Goal: Download file/media

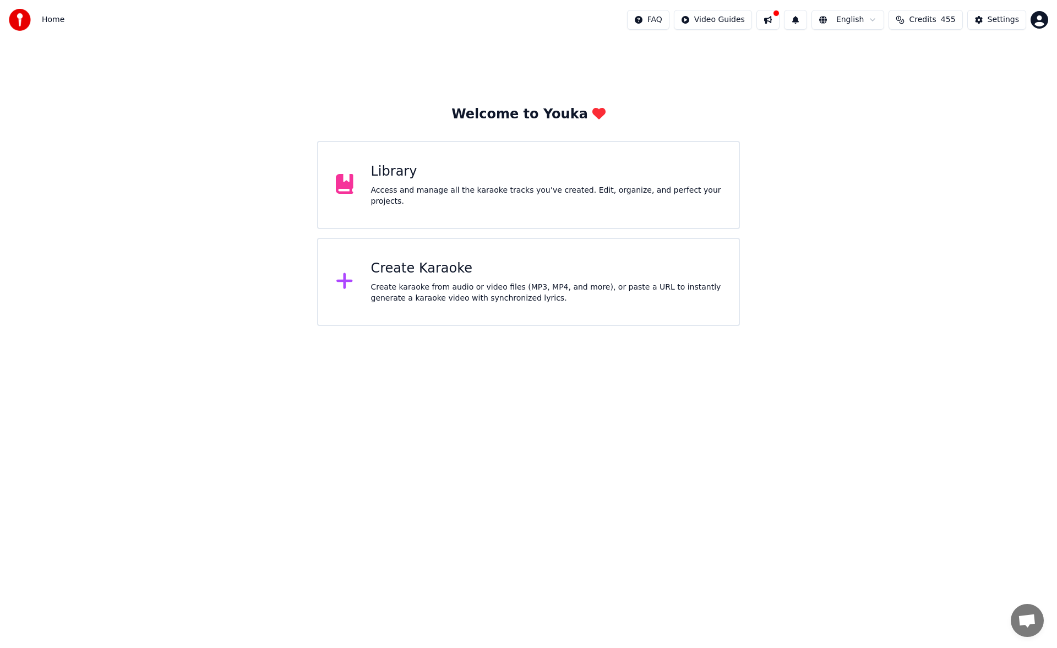
click at [610, 179] on div "Library" at bounding box center [546, 172] width 351 height 18
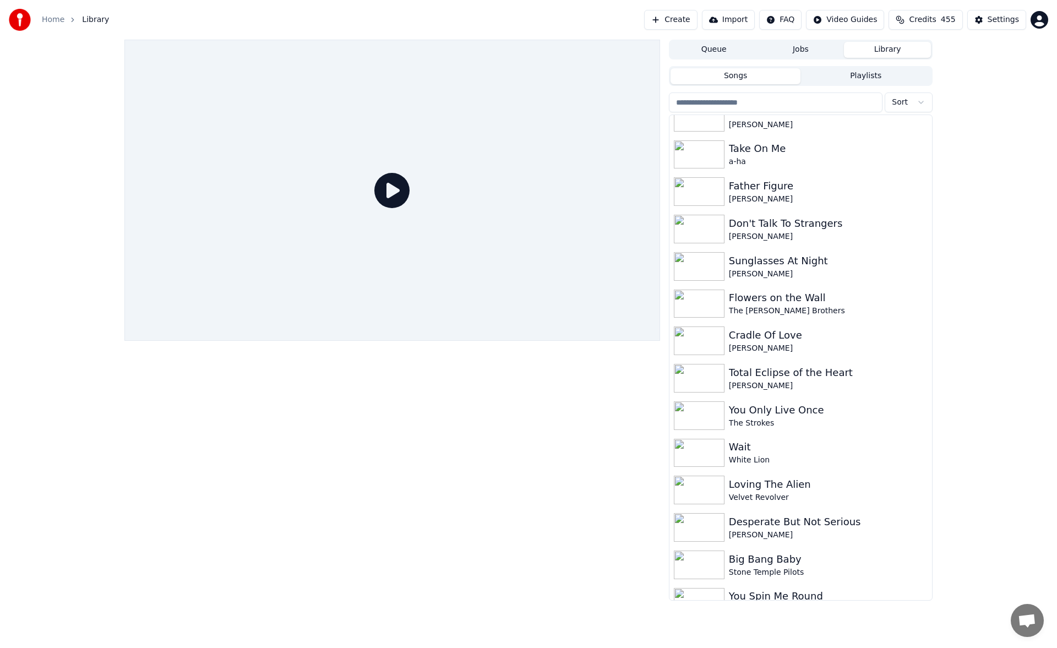
scroll to position [2998, 0]
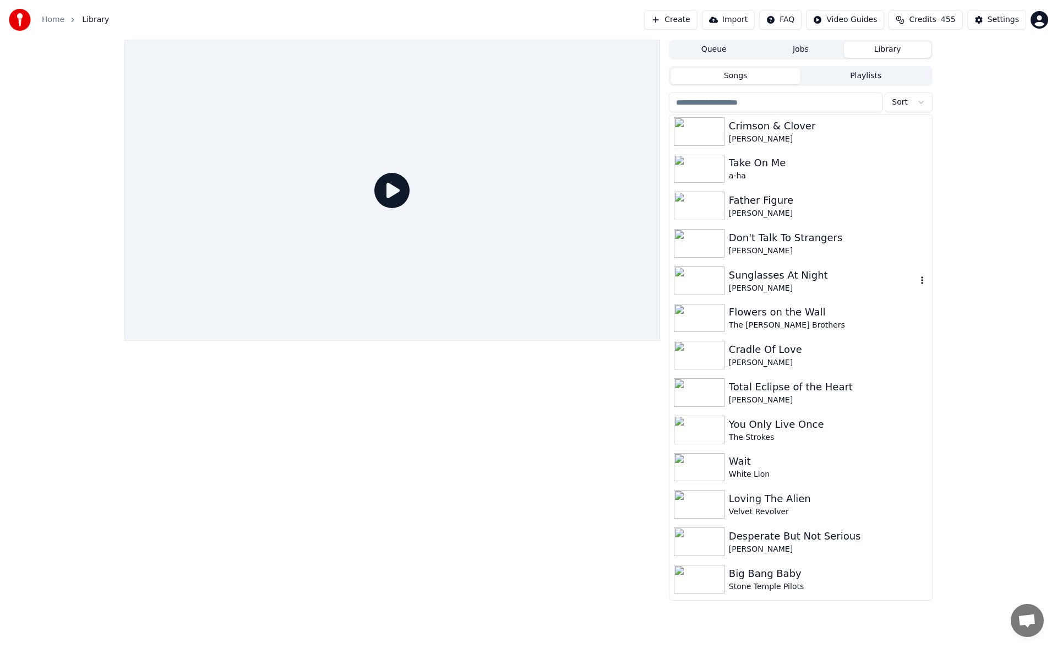
click at [756, 277] on div "Sunglasses At Night" at bounding box center [823, 275] width 188 height 15
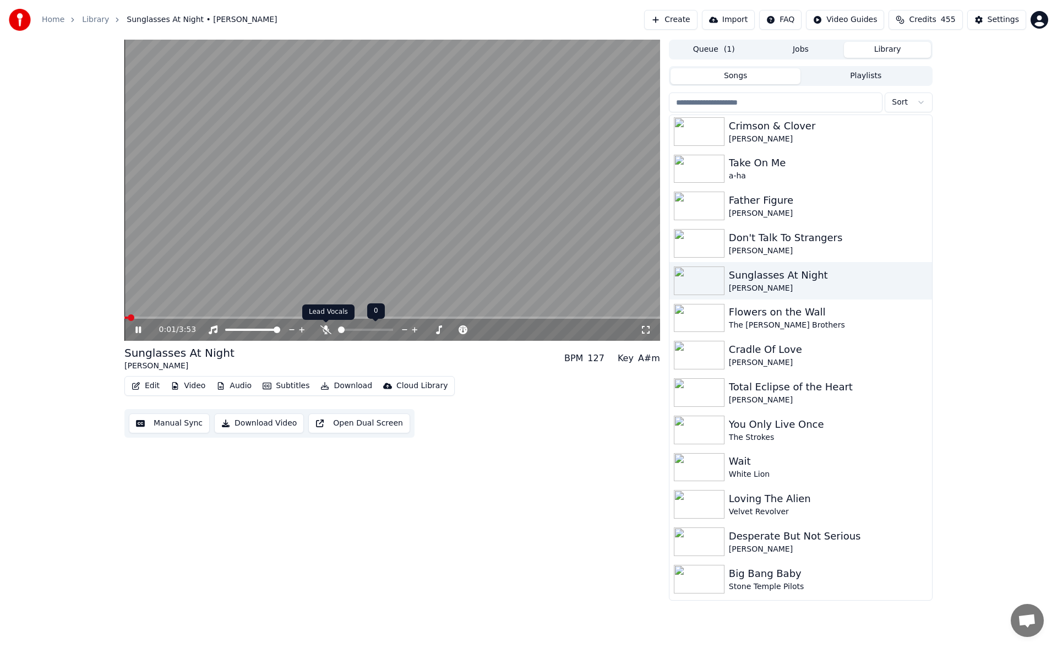
click at [326, 328] on icon at bounding box center [326, 329] width 11 height 9
click at [205, 319] on span at bounding box center [392, 318] width 536 height 2
click at [363, 328] on span at bounding box center [363, 330] width 7 height 7
click at [139, 328] on icon at bounding box center [138, 330] width 6 height 7
click at [337, 384] on button "Download" at bounding box center [346, 385] width 61 height 15
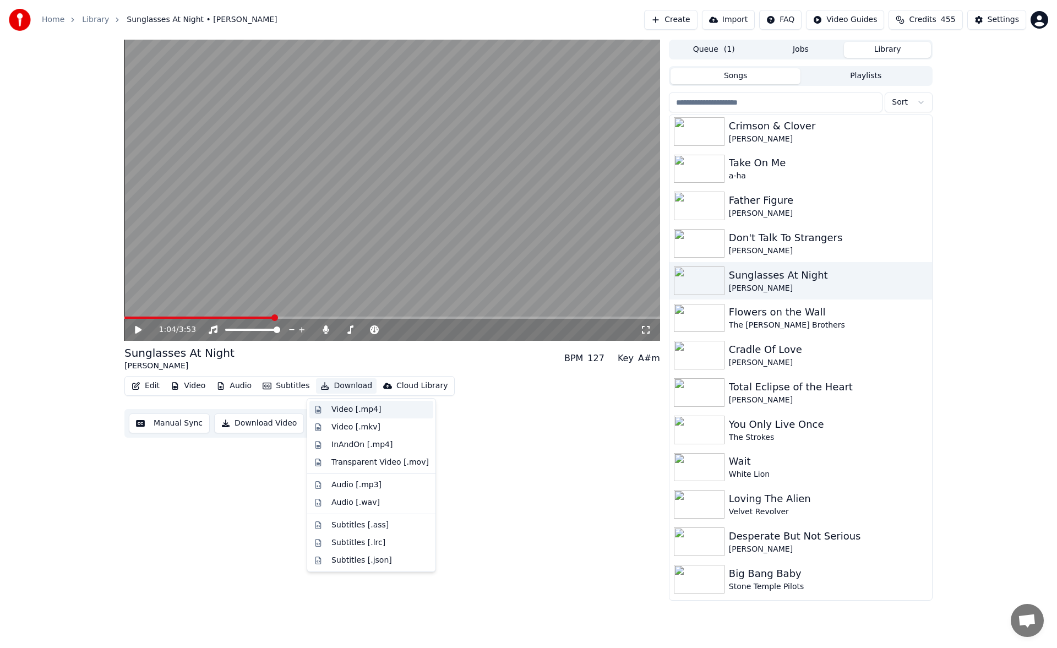
click at [346, 402] on div "Video [.mp4]" at bounding box center [372, 410] width 124 height 18
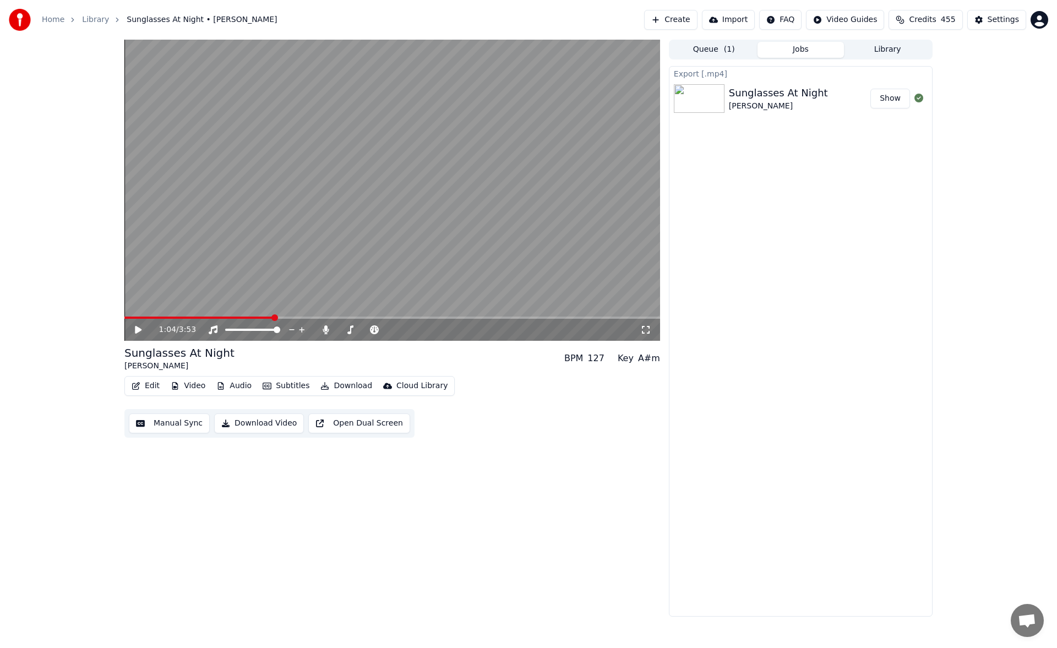
click at [139, 329] on icon at bounding box center [138, 330] width 7 height 8
click at [339, 328] on span at bounding box center [342, 330] width 7 height 7
click at [344, 328] on span at bounding box center [346, 330] width 7 height 7
click at [341, 327] on span at bounding box center [343, 330] width 7 height 7
click at [137, 330] on icon at bounding box center [138, 330] width 6 height 7
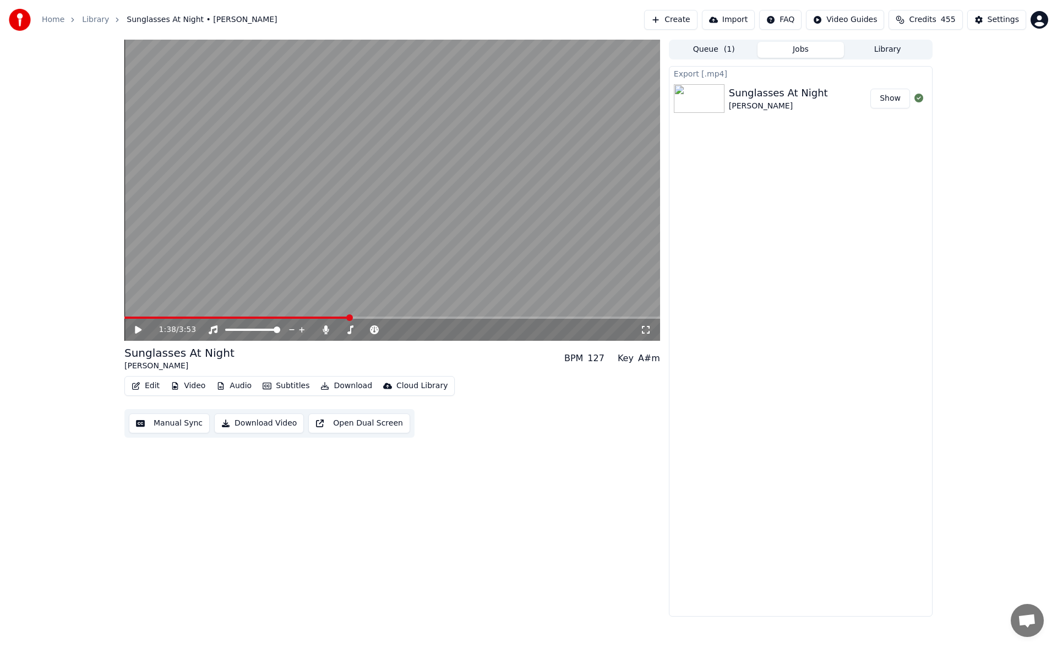
click at [345, 390] on button "Download" at bounding box center [346, 385] width 61 height 15
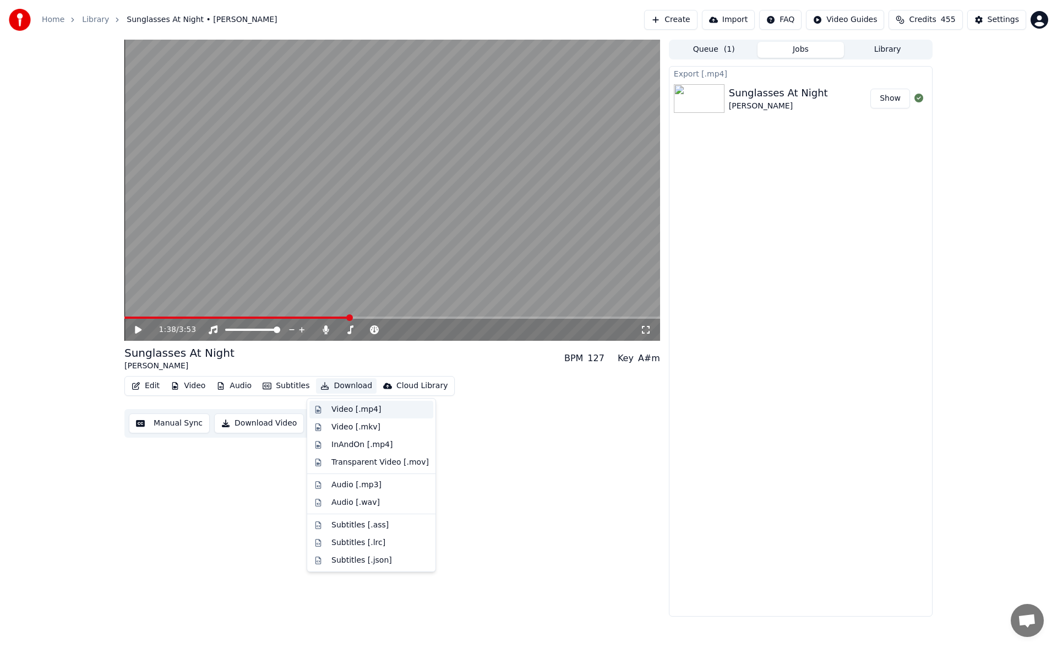
click at [355, 411] on div "Video [.mp4]" at bounding box center [357, 409] width 50 height 11
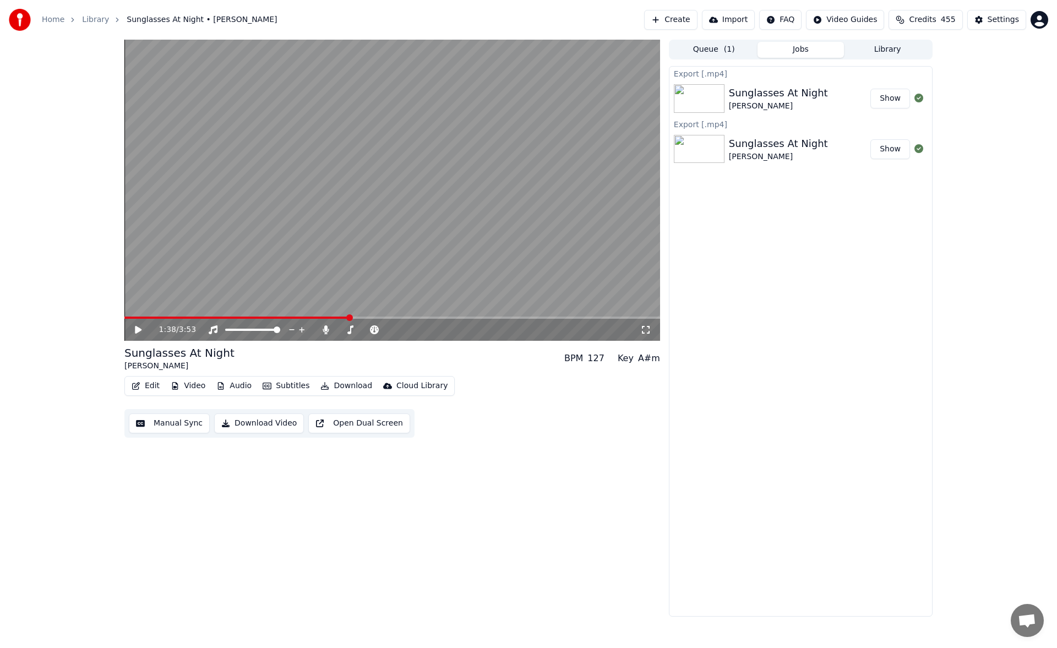
click at [136, 326] on icon at bounding box center [146, 329] width 26 height 9
click at [327, 328] on icon at bounding box center [326, 329] width 6 height 9
click at [327, 328] on icon at bounding box center [326, 329] width 11 height 9
click at [139, 329] on icon at bounding box center [138, 330] width 6 height 7
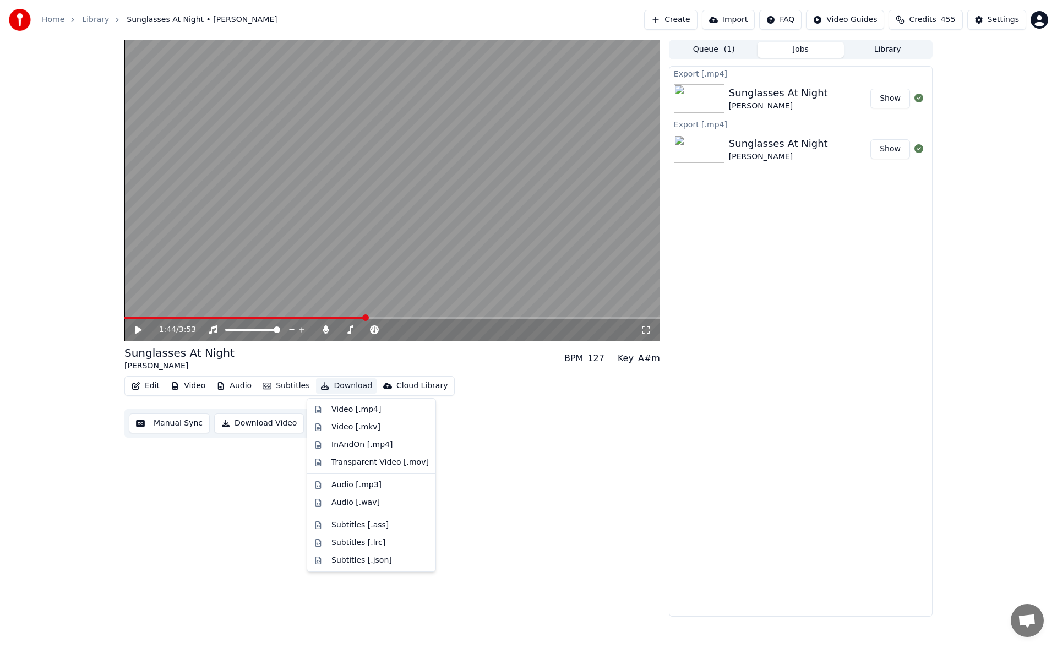
click at [352, 390] on button "Download" at bounding box center [346, 385] width 61 height 15
click at [360, 409] on div "Video [.mp4]" at bounding box center [357, 409] width 50 height 11
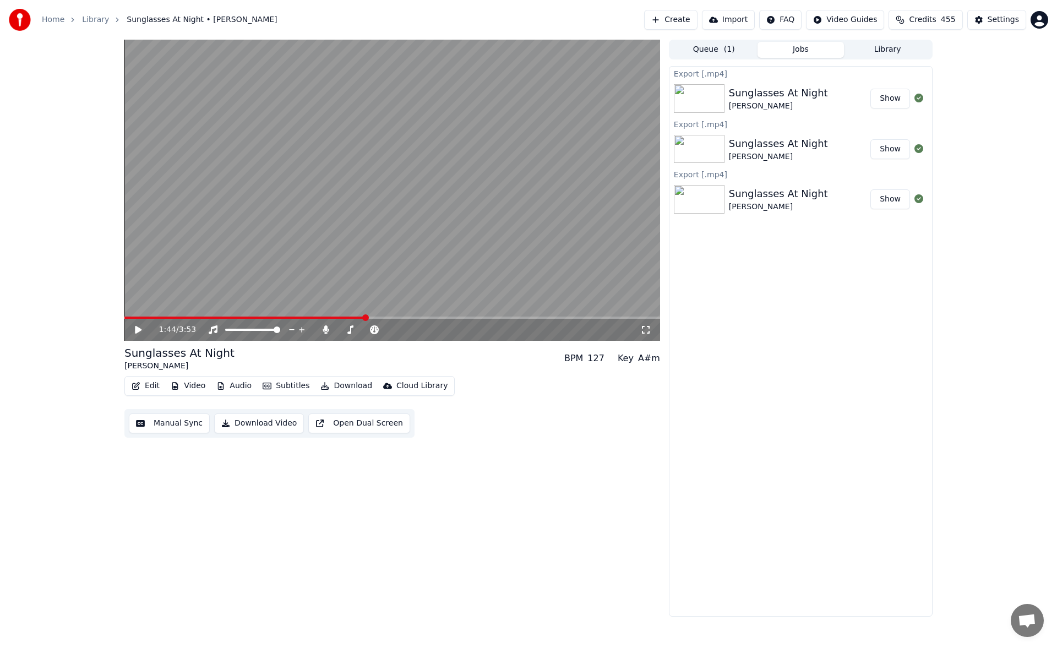
click at [140, 326] on icon at bounding box center [146, 329] width 26 height 9
click at [352, 330] on span at bounding box center [353, 330] width 7 height 7
click at [138, 328] on icon at bounding box center [146, 329] width 26 height 9
click at [355, 328] on span at bounding box center [356, 330] width 7 height 7
click at [339, 392] on button "Download" at bounding box center [346, 385] width 61 height 15
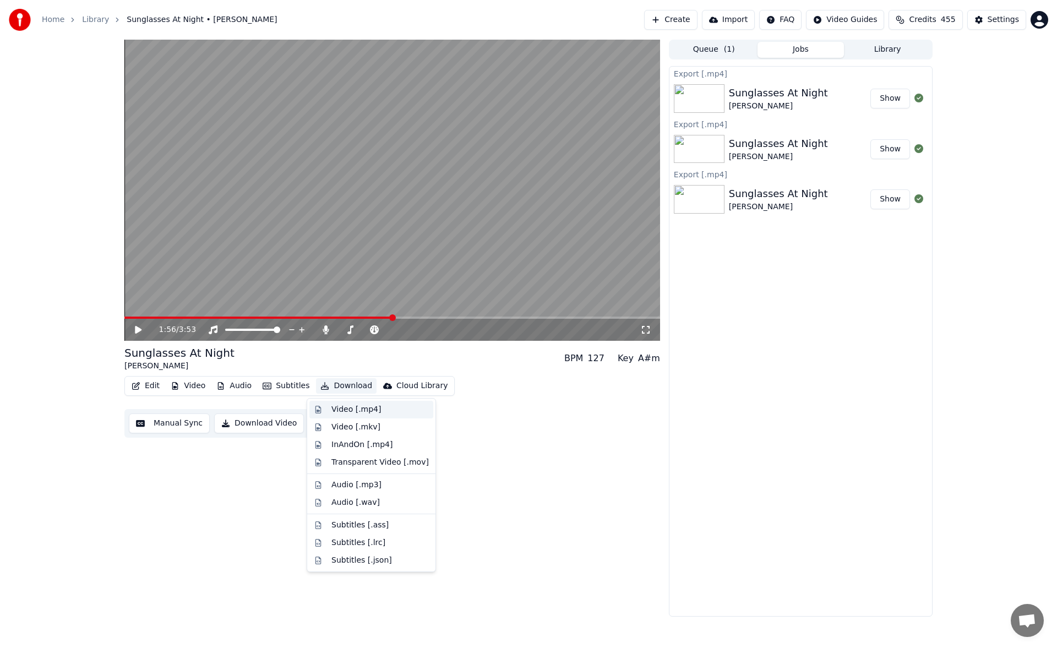
click at [344, 409] on div "Video [.mp4]" at bounding box center [357, 409] width 50 height 11
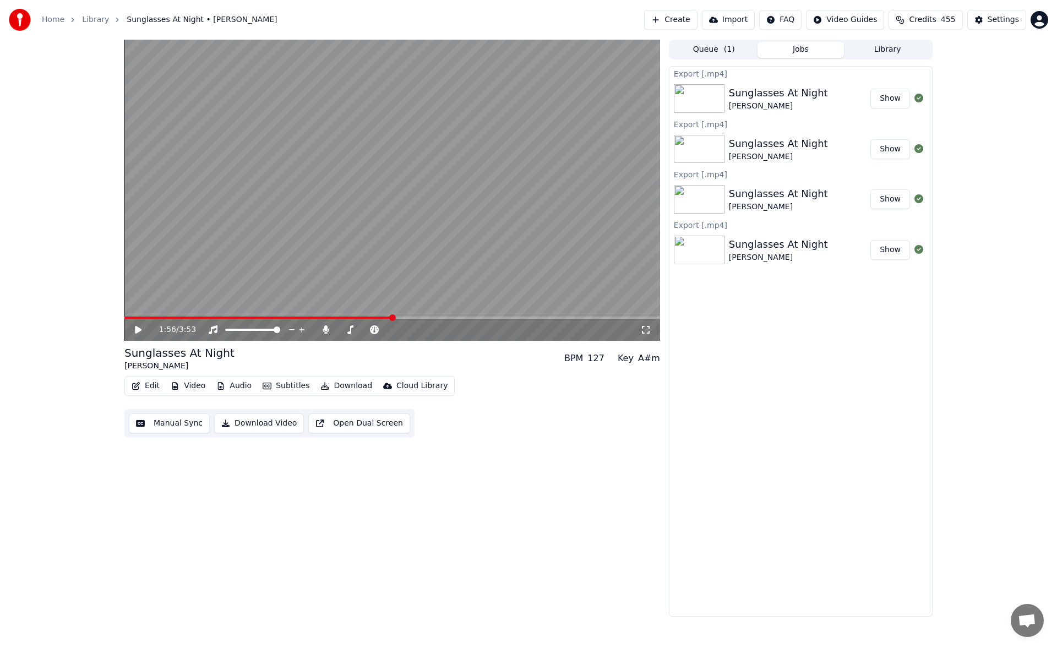
click at [899, 49] on button "Library" at bounding box center [887, 50] width 87 height 16
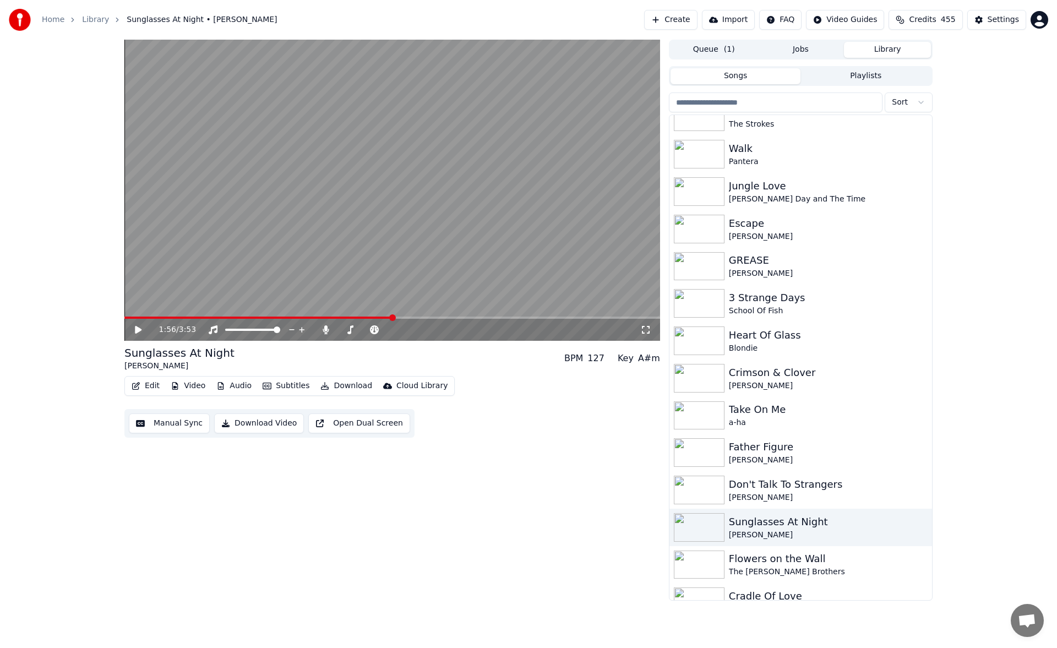
scroll to position [2793, 0]
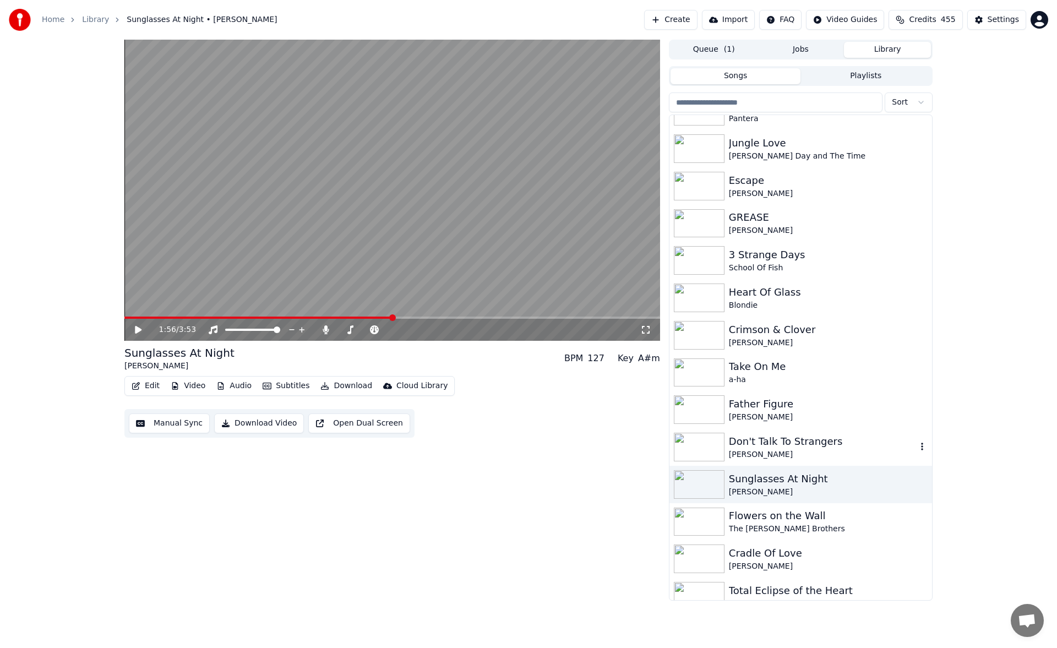
click at [773, 454] on div "[PERSON_NAME]" at bounding box center [823, 454] width 188 height 11
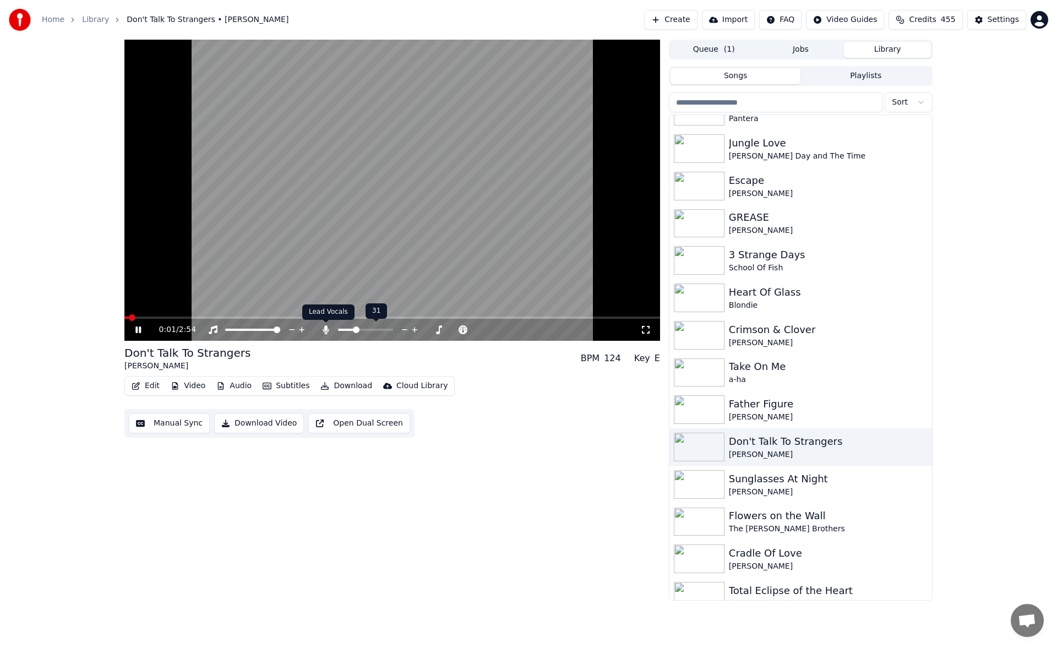
click at [324, 330] on icon at bounding box center [326, 329] width 6 height 9
click at [324, 330] on icon at bounding box center [326, 329] width 11 height 9
click at [286, 317] on span at bounding box center [392, 318] width 536 height 2
click at [325, 329] on icon at bounding box center [326, 329] width 6 height 9
click at [324, 330] on icon at bounding box center [326, 329] width 11 height 9
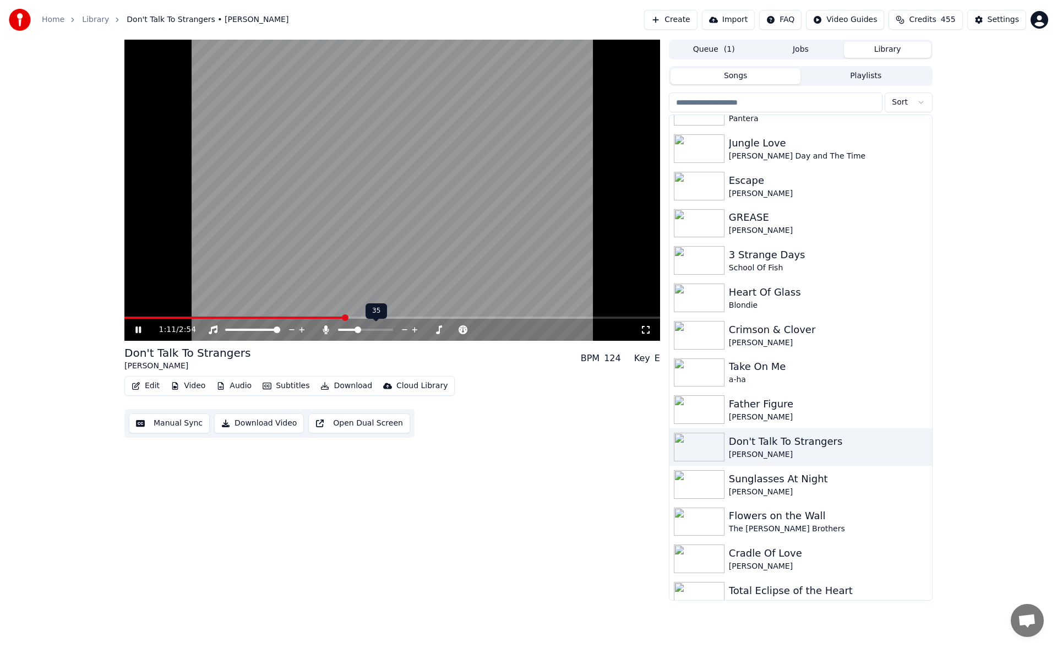
click at [357, 327] on span at bounding box center [358, 330] width 7 height 7
click at [351, 328] on span at bounding box center [353, 330] width 7 height 7
click at [353, 328] on span at bounding box center [354, 330] width 7 height 7
click at [354, 329] on span at bounding box center [354, 330] width 7 height 7
click at [354, 330] on span at bounding box center [354, 330] width 7 height 7
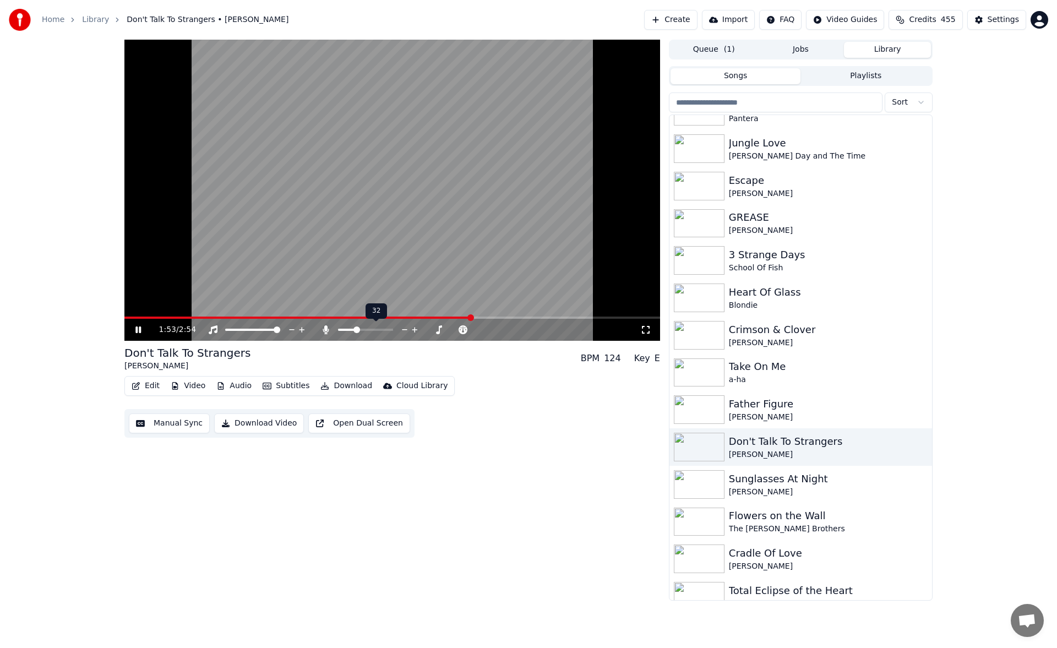
click at [356, 330] on span at bounding box center [357, 330] width 7 height 7
click at [278, 319] on div "1:55 / 2:54" at bounding box center [392, 330] width 536 height 22
click at [279, 318] on span at bounding box center [302, 318] width 357 height 2
click at [139, 328] on icon at bounding box center [138, 330] width 6 height 7
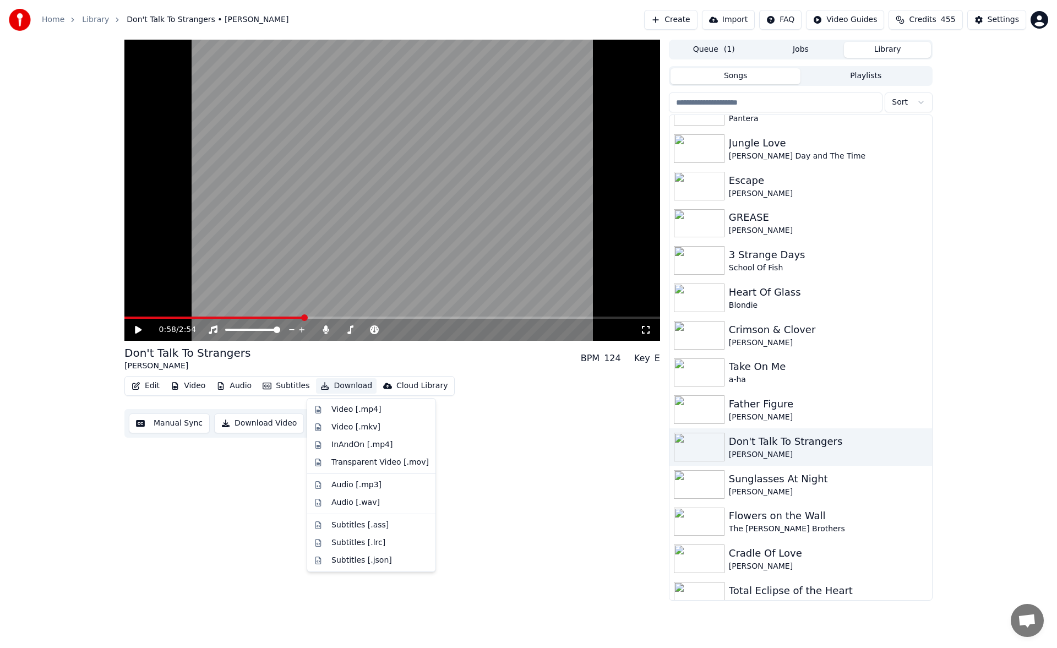
click at [331, 383] on button "Download" at bounding box center [346, 385] width 61 height 15
click at [343, 408] on div "Video [.mp4]" at bounding box center [357, 409] width 50 height 11
